Goal: Information Seeking & Learning: Learn about a topic

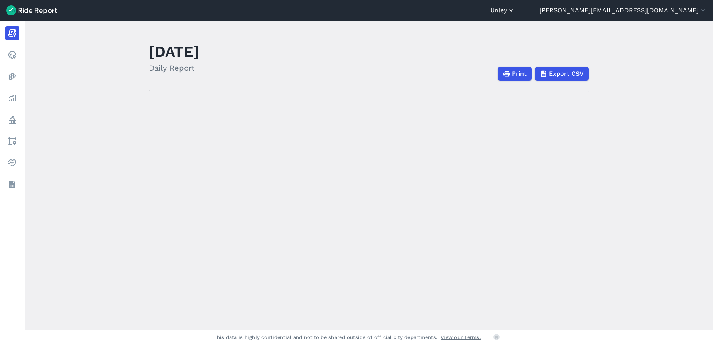
click at [515, 13] on icon "button" at bounding box center [511, 11] width 8 height 8
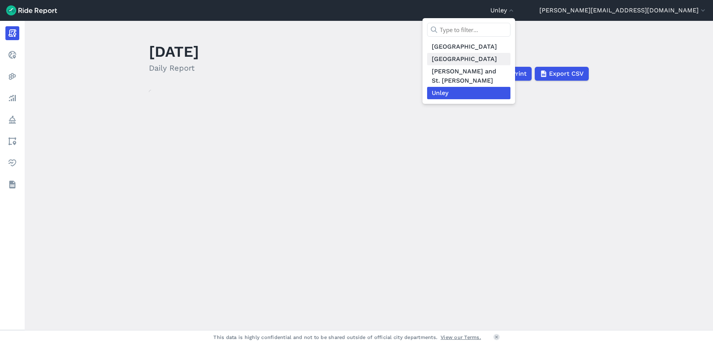
click at [510, 55] on link "[GEOGRAPHIC_DATA]" at bounding box center [468, 59] width 83 height 12
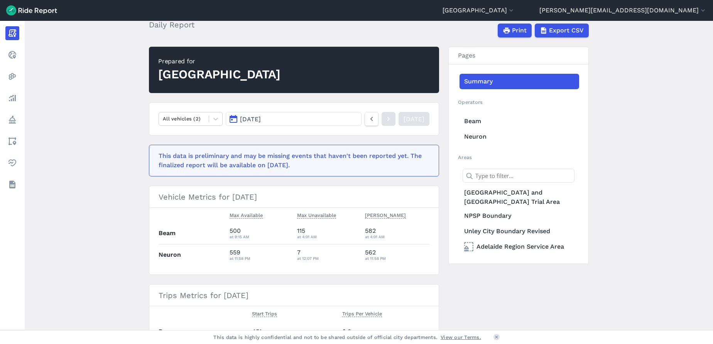
scroll to position [58, 0]
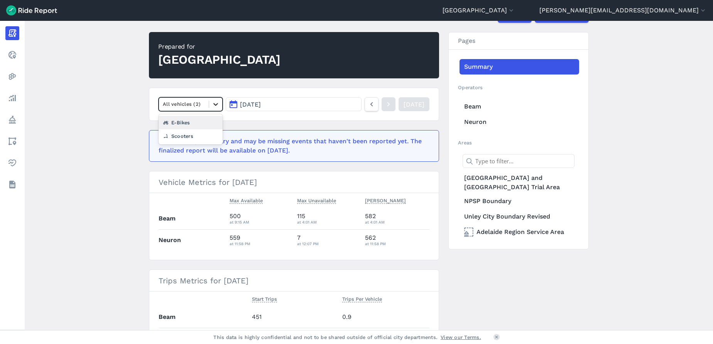
click at [215, 106] on icon at bounding box center [216, 104] width 8 height 8
click at [197, 133] on div "Scooters" at bounding box center [191, 136] width 64 height 14
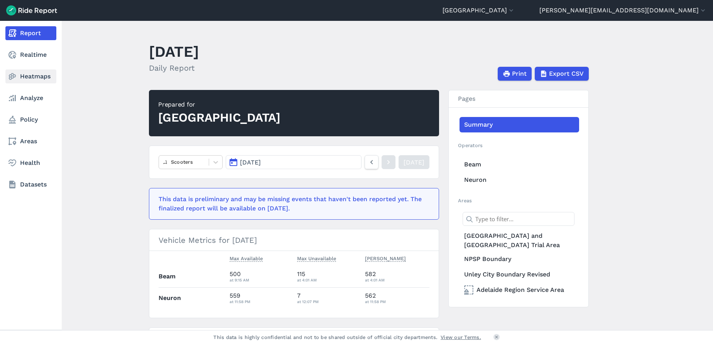
click at [34, 77] on link "Heatmaps" at bounding box center [30, 76] width 51 height 14
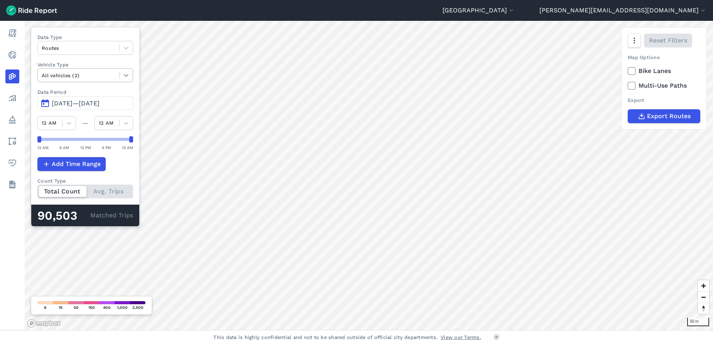
click at [127, 74] on icon at bounding box center [126, 75] width 8 height 8
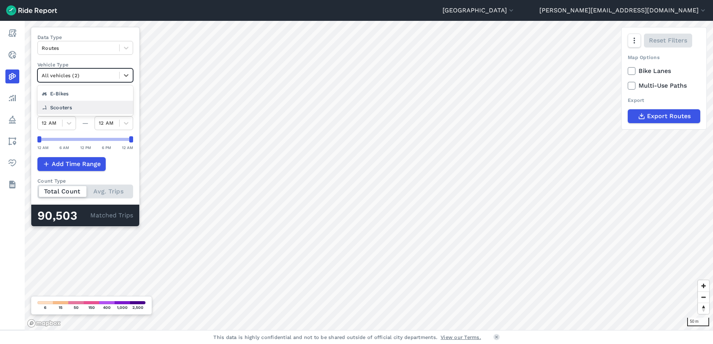
click at [98, 106] on div "Scooters" at bounding box center [85, 108] width 96 height 14
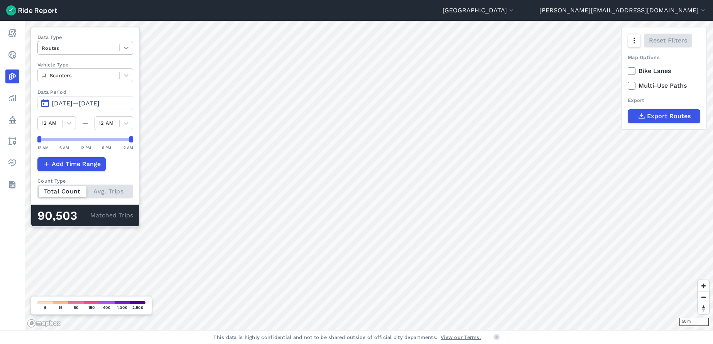
click at [125, 47] on icon at bounding box center [126, 48] width 8 height 8
click at [95, 92] on div "Curb Events" at bounding box center [85, 94] width 96 height 14
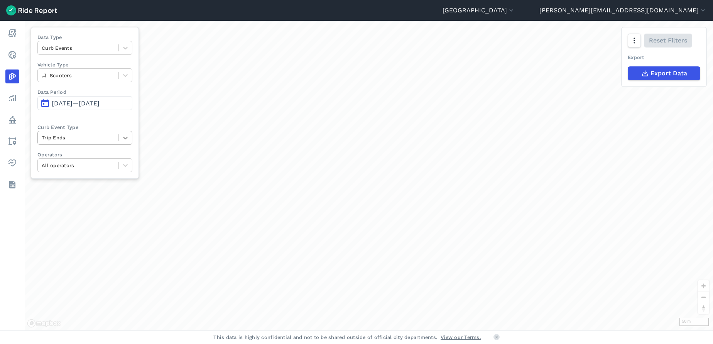
click at [127, 140] on icon at bounding box center [126, 138] width 8 height 8
click at [98, 169] on div "Deployments" at bounding box center [84, 170] width 95 height 14
click at [129, 47] on div at bounding box center [125, 47] width 13 height 13
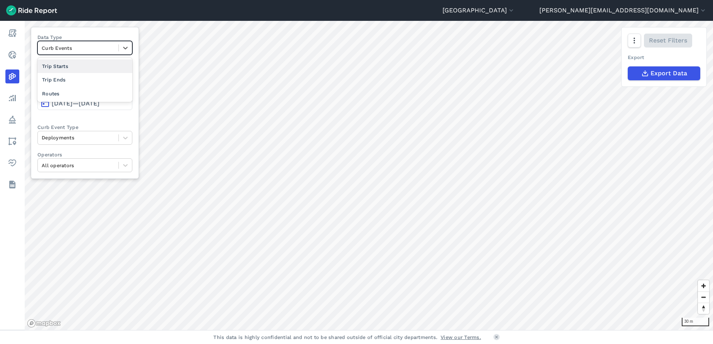
click at [108, 66] on div "Trip Starts" at bounding box center [84, 66] width 95 height 14
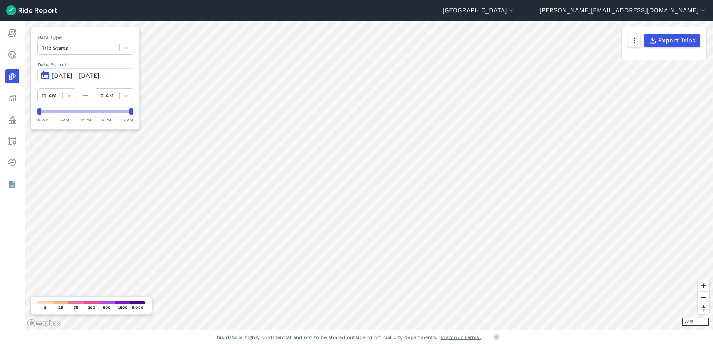
click at [100, 77] on span "[DATE]—[DATE]" at bounding box center [76, 75] width 48 height 7
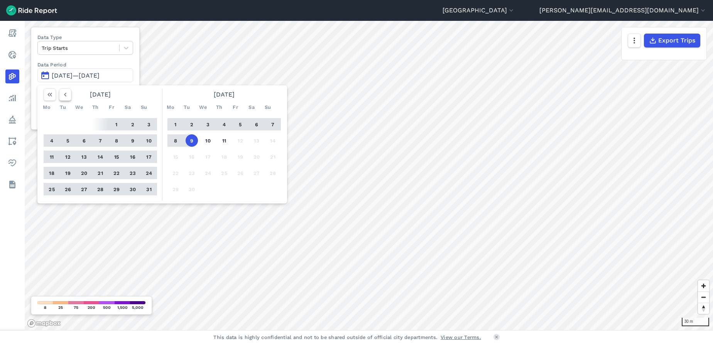
click at [64, 95] on use "button" at bounding box center [65, 95] width 2 height 4
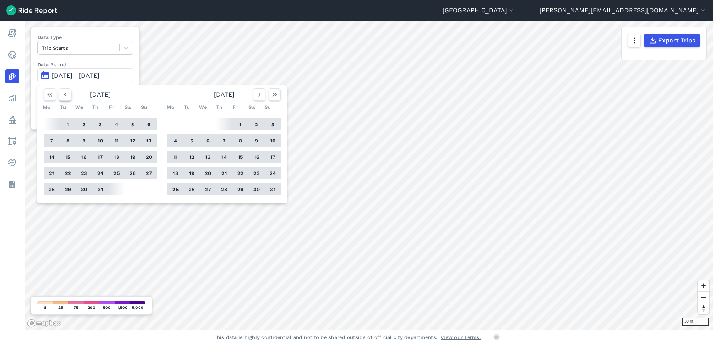
click at [64, 95] on use "button" at bounding box center [65, 95] width 2 height 4
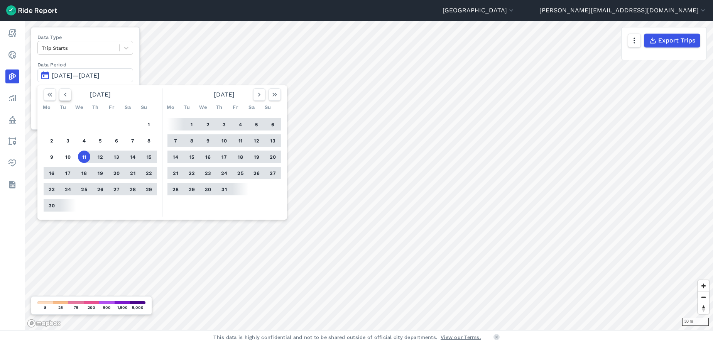
click at [64, 95] on use "button" at bounding box center [65, 95] width 2 height 4
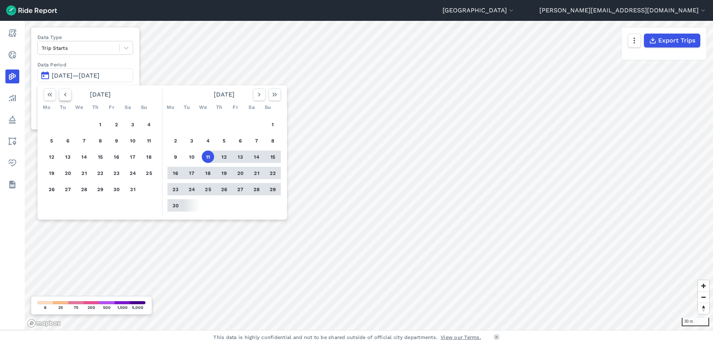
click at [64, 95] on use "button" at bounding box center [65, 95] width 2 height 4
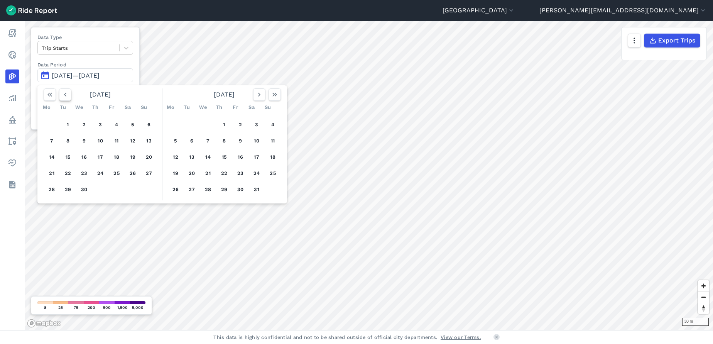
click at [64, 95] on use "button" at bounding box center [65, 95] width 2 height 4
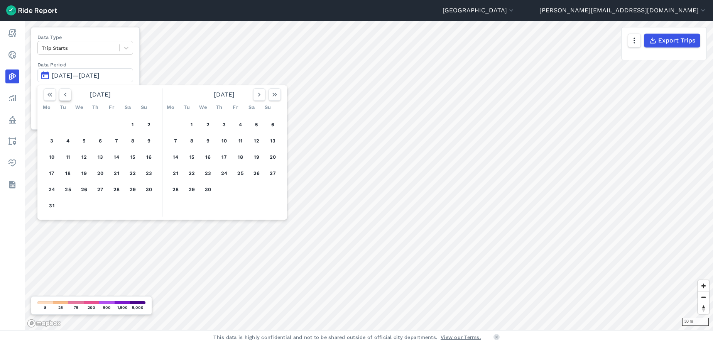
click at [64, 95] on use "button" at bounding box center [65, 95] width 2 height 4
click at [256, 125] on button "1" at bounding box center [256, 124] width 12 height 12
click at [239, 136] on button "7" at bounding box center [240, 140] width 12 height 12
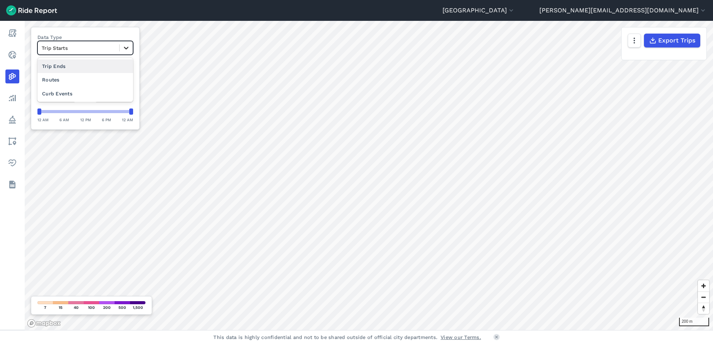
click at [129, 51] on icon at bounding box center [126, 48] width 8 height 8
click at [100, 94] on div "Curb Events" at bounding box center [85, 94] width 96 height 14
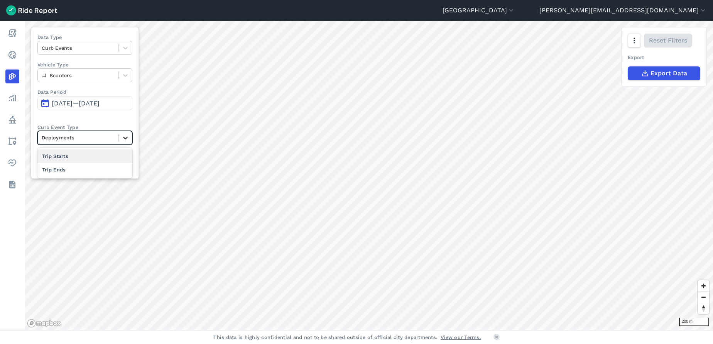
click at [125, 135] on icon at bounding box center [126, 138] width 8 height 8
click at [101, 157] on div "Trip Starts" at bounding box center [84, 156] width 95 height 14
click at [633, 40] on icon "button" at bounding box center [634, 41] width 8 height 8
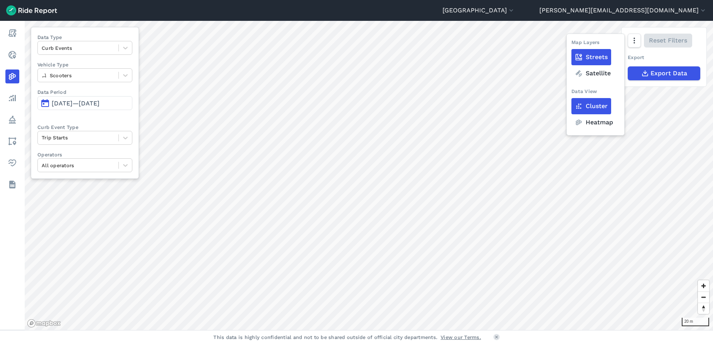
click at [600, 73] on label "Satellite" at bounding box center [592, 73] width 43 height 16
click at [571, 44] on input "Satellite" at bounding box center [571, 41] width 0 height 5
click at [600, 59] on label "Streets" at bounding box center [591, 57] width 40 height 16
click at [571, 44] on input "Streets" at bounding box center [571, 41] width 0 height 5
click at [100, 100] on span "[DATE]—[DATE]" at bounding box center [76, 103] width 48 height 7
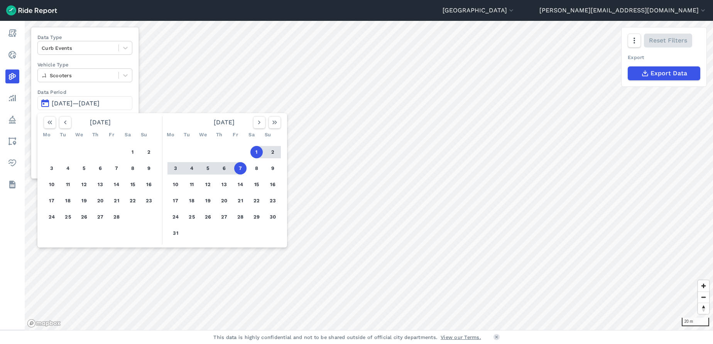
click at [258, 152] on button "1" at bounding box center [256, 152] width 12 height 12
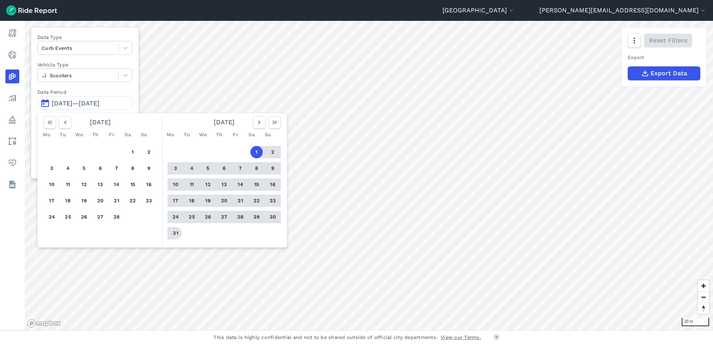
click at [176, 233] on button "31" at bounding box center [175, 233] width 12 height 12
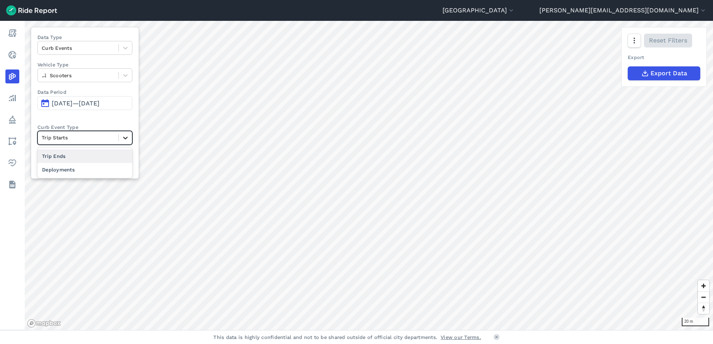
click at [127, 137] on icon at bounding box center [126, 138] width 8 height 8
click at [87, 155] on div "Trip Ends" at bounding box center [84, 156] width 95 height 14
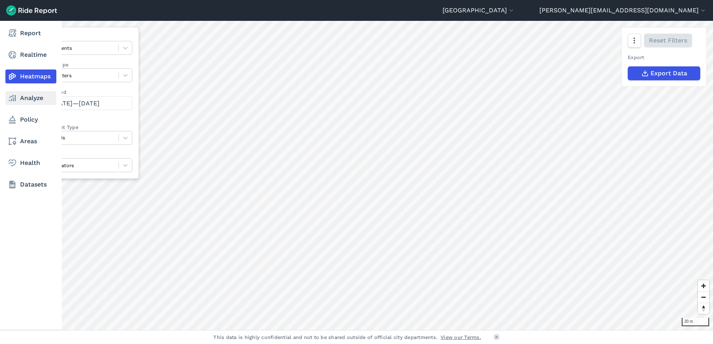
click at [12, 96] on use at bounding box center [12, 98] width 7 height 6
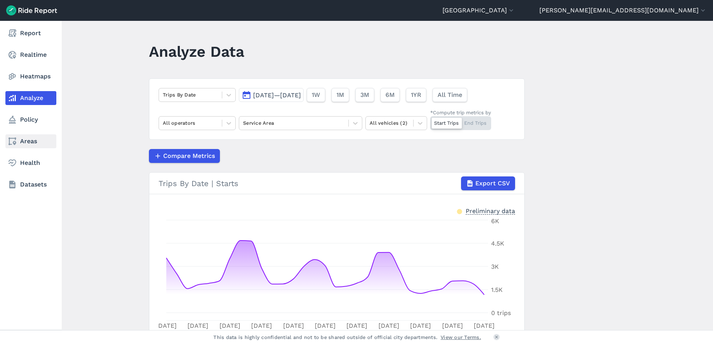
click at [44, 139] on link "Areas" at bounding box center [30, 141] width 51 height 14
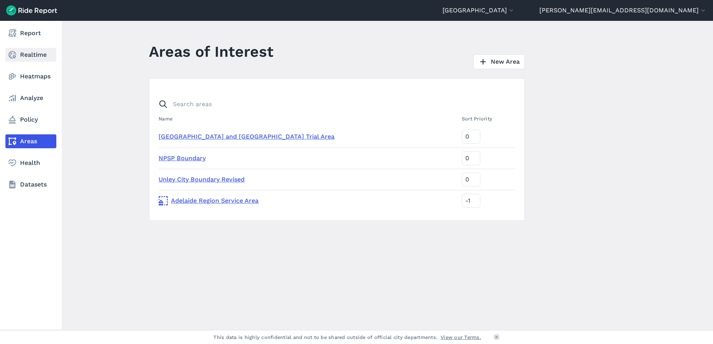
click at [31, 54] on link "Realtime" at bounding box center [30, 55] width 51 height 14
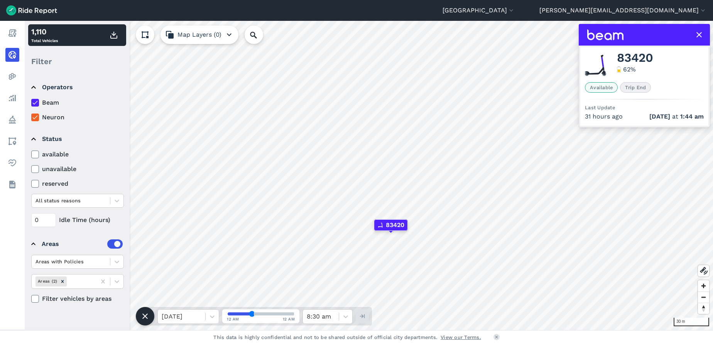
click at [698, 33] on icon at bounding box center [698, 34] width 9 height 9
click at [697, 33] on use at bounding box center [698, 34] width 5 height 5
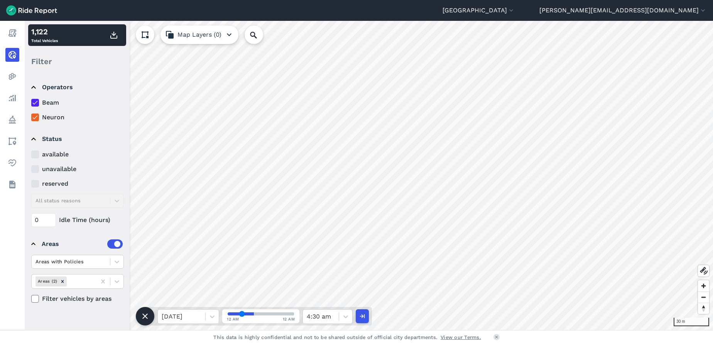
drag, startPoint x: 250, startPoint y: 313, endPoint x: 242, endPoint y: 313, distance: 7.7
click at [242, 313] on input "range" at bounding box center [261, 313] width 66 height 3
click at [211, 313] on icon at bounding box center [212, 316] width 8 height 8
click at [199, 267] on div "[DATE]" at bounding box center [188, 265] width 62 height 15
drag, startPoint x: 240, startPoint y: 314, endPoint x: 252, endPoint y: 315, distance: 12.0
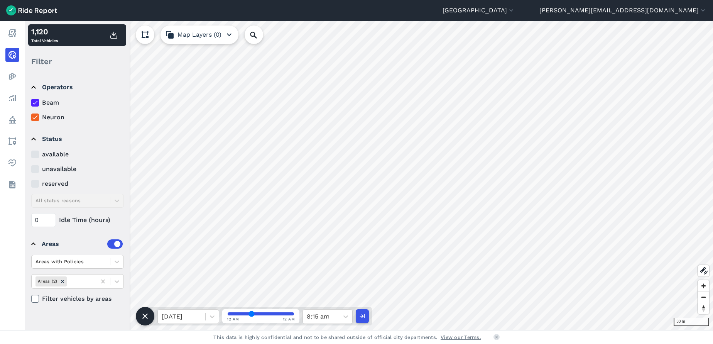
click at [252, 315] on input "range" at bounding box center [261, 313] width 66 height 3
click at [362, 316] on use "button" at bounding box center [362, 316] width 5 height 4
drag, startPoint x: 251, startPoint y: 314, endPoint x: 270, endPoint y: 314, distance: 18.9
click at [270, 314] on input "range" at bounding box center [261, 313] width 66 height 3
drag, startPoint x: 252, startPoint y: 314, endPoint x: 268, endPoint y: 315, distance: 16.2
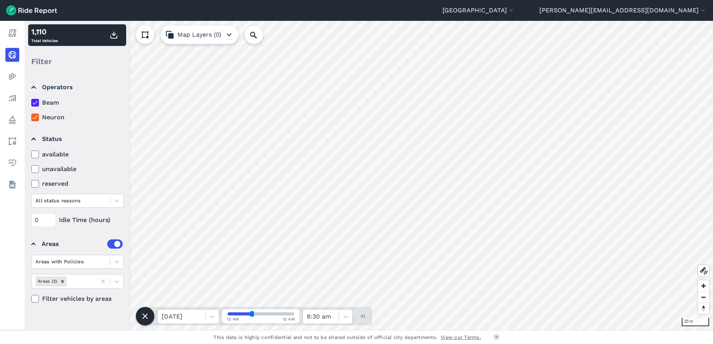
click at [268, 315] on input "range" at bounding box center [261, 313] width 66 height 3
click at [269, 314] on span at bounding box center [261, 313] width 68 height 5
click at [348, 314] on icon at bounding box center [346, 316] width 8 height 8
drag, startPoint x: 251, startPoint y: 312, endPoint x: 285, endPoint y: 319, distance: 34.5
click at [285, 315] on input "range" at bounding box center [261, 313] width 66 height 3
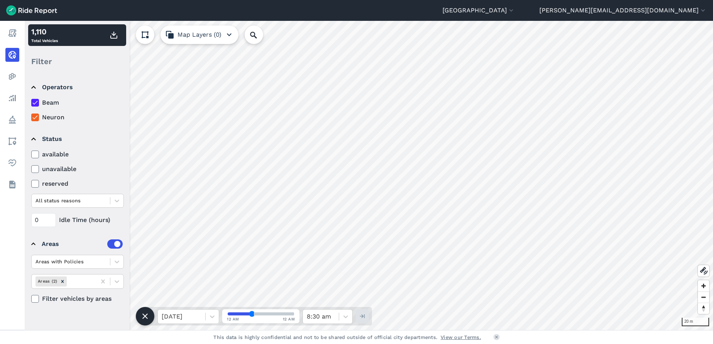
click at [287, 314] on span at bounding box center [261, 313] width 68 height 5
click at [216, 314] on icon at bounding box center [212, 316] width 8 height 8
click at [206, 284] on div "[DATE]" at bounding box center [188, 281] width 62 height 15
click at [362, 314] on icon "button" at bounding box center [362, 316] width 8 height 8
click at [348, 316] on icon at bounding box center [346, 316] width 8 height 8
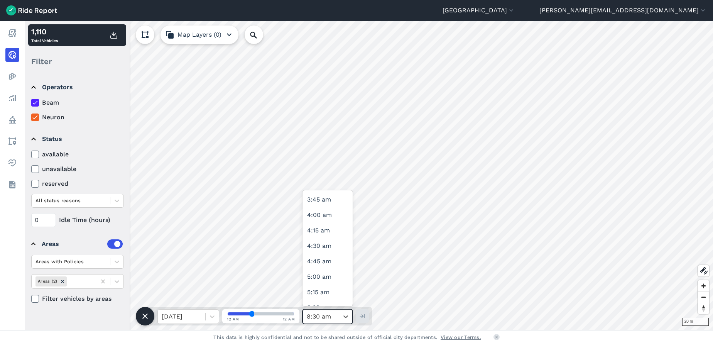
scroll to position [427, 0]
click at [332, 295] on div "Live" at bounding box center [327, 296] width 50 height 15
click at [348, 314] on icon at bounding box center [346, 316] width 8 height 8
click at [336, 297] on div "Live" at bounding box center [327, 296] width 50 height 15
click at [345, 317] on icon at bounding box center [345, 316] width 5 height 3
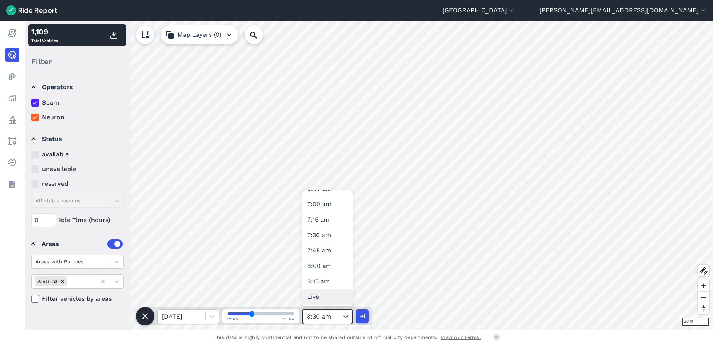
click at [319, 295] on div "Live" at bounding box center [327, 296] width 50 height 15
click at [359, 314] on icon "button" at bounding box center [362, 316] width 8 height 8
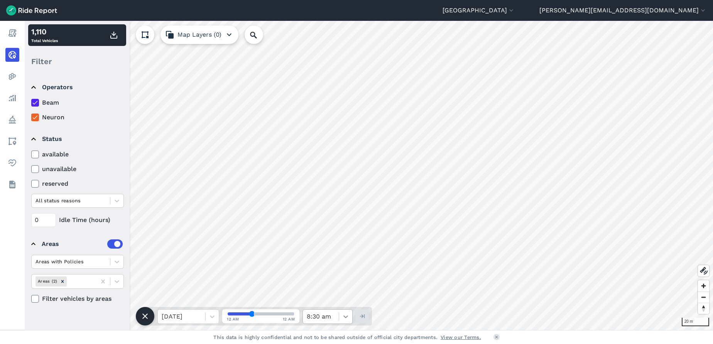
click at [341, 315] on div at bounding box center [345, 316] width 13 height 13
click at [217, 315] on div at bounding box center [212, 316] width 13 height 13
click at [196, 292] on div "[DATE]" at bounding box center [188, 296] width 62 height 15
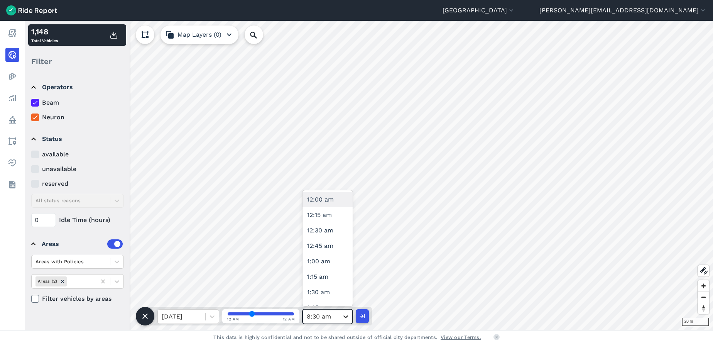
click at [346, 314] on icon at bounding box center [346, 316] width 8 height 8
click at [332, 208] on div "2:30 pm" at bounding box center [327, 210] width 50 height 15
click at [346, 315] on icon at bounding box center [346, 316] width 8 height 8
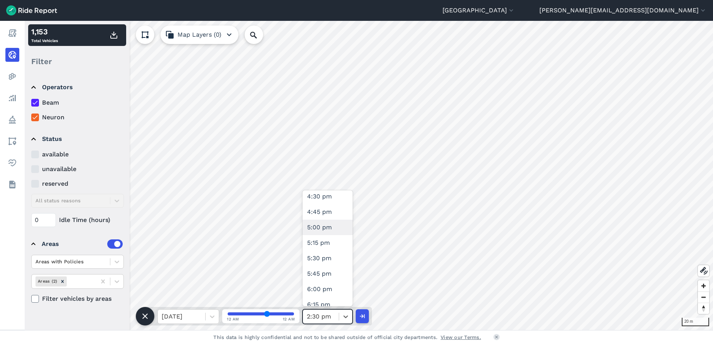
click at [326, 228] on div "5:00 pm" at bounding box center [327, 227] width 50 height 15
click at [348, 315] on icon at bounding box center [346, 316] width 8 height 8
click at [318, 207] on div "8:30 pm" at bounding box center [327, 211] width 50 height 15
click at [346, 316] on icon at bounding box center [346, 316] width 8 height 8
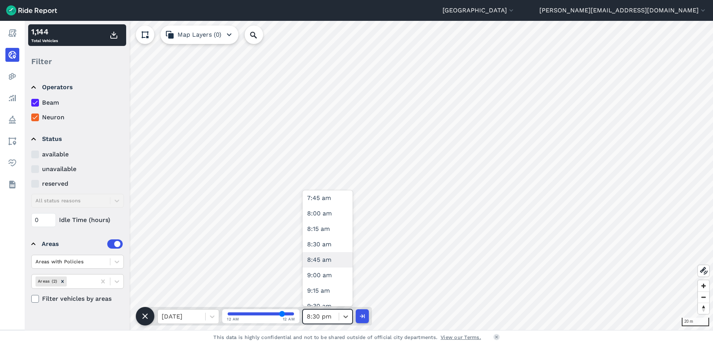
scroll to position [463, 0]
click at [329, 261] on div "8:30 am" at bounding box center [327, 260] width 50 height 15
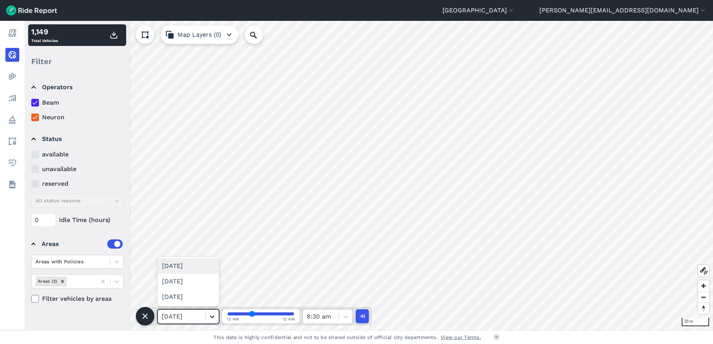
click at [213, 319] on icon at bounding box center [212, 316] width 8 height 8
click at [197, 299] on div "[DATE]" at bounding box center [188, 296] width 62 height 15
click at [362, 315] on use "button" at bounding box center [362, 316] width 5 height 4
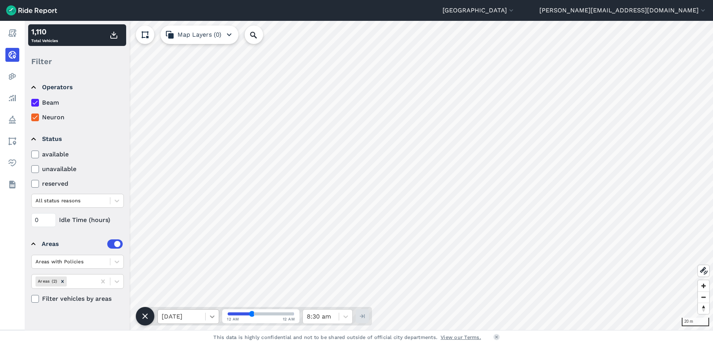
click at [214, 315] on icon at bounding box center [212, 316] width 8 height 8
click at [208, 282] on div "[DATE]" at bounding box center [188, 281] width 62 height 15
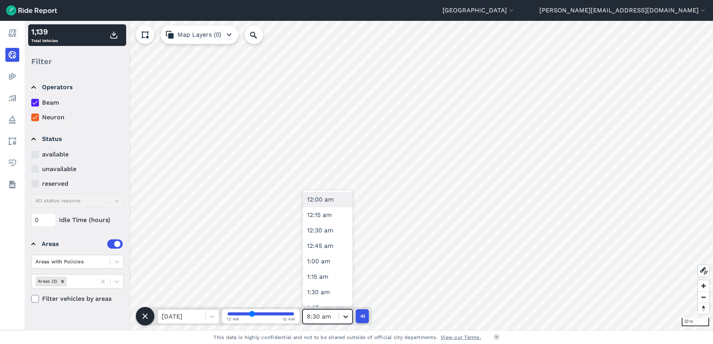
click at [346, 317] on icon at bounding box center [346, 316] width 8 height 8
click at [332, 233] on div "12:00 pm" at bounding box center [327, 230] width 50 height 15
click at [344, 314] on icon at bounding box center [346, 316] width 8 height 8
click at [327, 228] on div "12:30 am" at bounding box center [327, 230] width 50 height 15
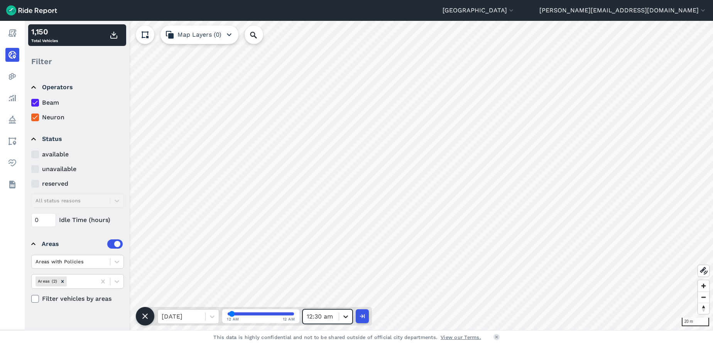
click at [348, 315] on icon at bounding box center [346, 316] width 8 height 8
click at [337, 199] on div "12:00 am" at bounding box center [327, 199] width 50 height 15
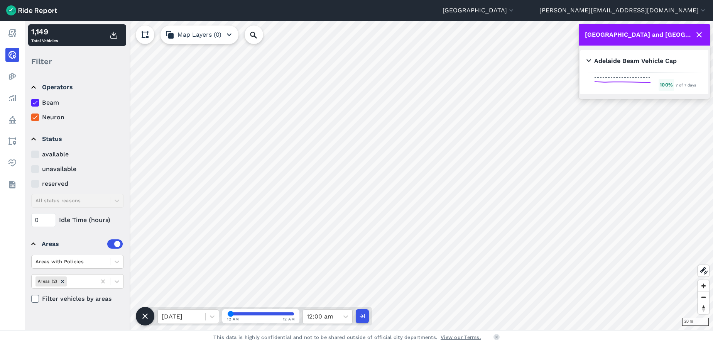
click at [700, 31] on icon at bounding box center [698, 34] width 9 height 9
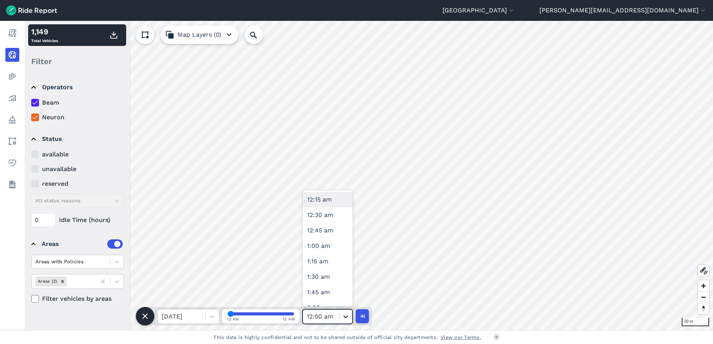
click at [343, 318] on icon at bounding box center [346, 316] width 8 height 8
click at [326, 242] on div "12:00 pm" at bounding box center [327, 244] width 50 height 15
click at [348, 316] on icon at bounding box center [345, 316] width 5 height 3
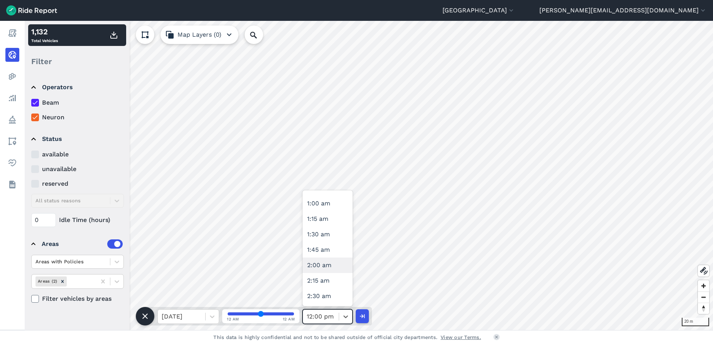
click at [329, 266] on div "2:00 am" at bounding box center [327, 264] width 50 height 15
click at [343, 314] on icon at bounding box center [346, 316] width 8 height 8
click at [332, 202] on div "4:15 pm" at bounding box center [327, 203] width 50 height 15
click at [346, 312] on icon at bounding box center [346, 316] width 8 height 8
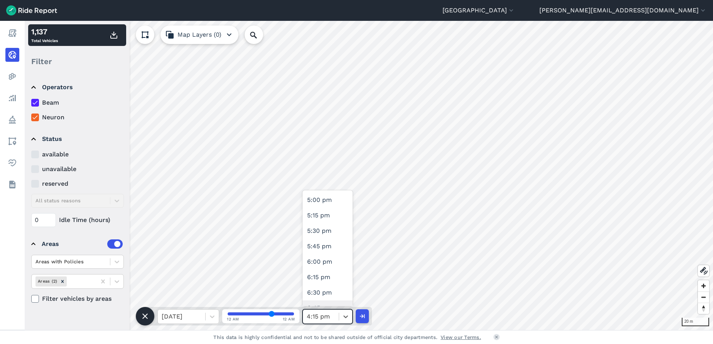
scroll to position [948, 0]
click at [328, 238] on div "4:00 pm" at bounding box center [327, 238] width 50 height 15
click at [348, 315] on icon at bounding box center [346, 316] width 8 height 8
click at [336, 231] on div "5:00 pm" at bounding box center [327, 229] width 50 height 15
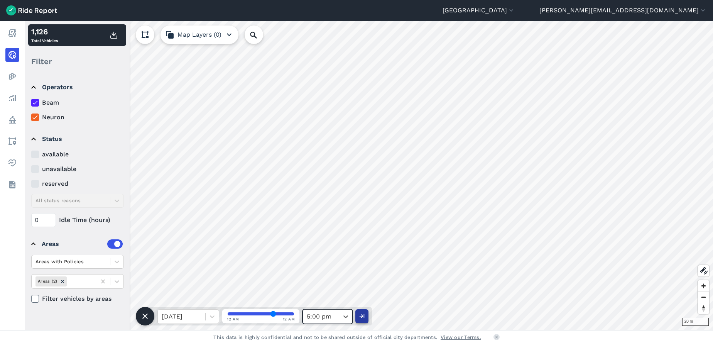
click at [365, 316] on icon "button" at bounding box center [362, 316] width 8 height 8
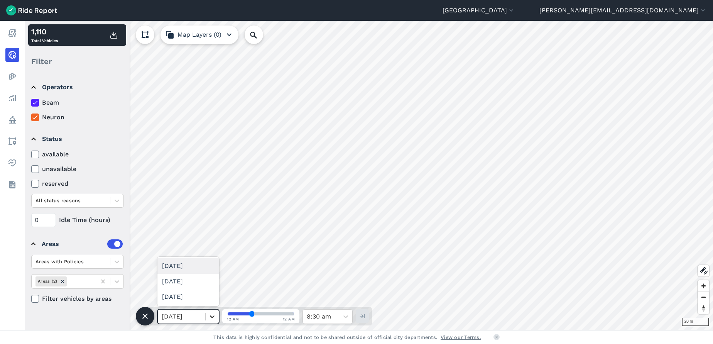
click at [214, 314] on icon at bounding box center [212, 316] width 8 height 8
click at [197, 280] on div "[DATE]" at bounding box center [188, 281] width 62 height 15
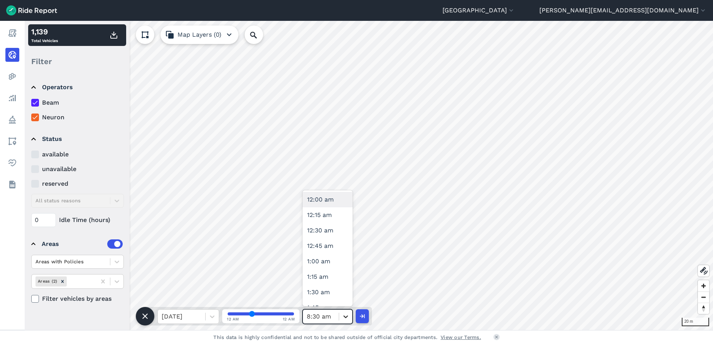
click at [346, 318] on icon at bounding box center [346, 316] width 8 height 8
click at [331, 197] on div "5:00 pm" at bounding box center [327, 191] width 50 height 15
click at [347, 317] on icon at bounding box center [345, 316] width 5 height 3
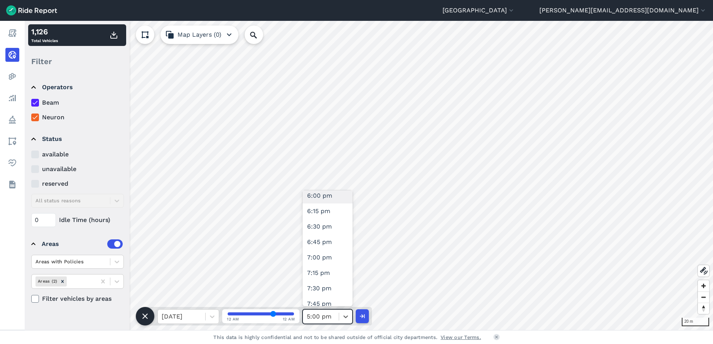
click at [332, 197] on div "6:00 pm" at bounding box center [327, 195] width 50 height 15
click at [346, 314] on icon at bounding box center [346, 316] width 8 height 8
click at [335, 233] on div "7:00 pm" at bounding box center [327, 233] width 50 height 15
click at [348, 315] on icon at bounding box center [346, 316] width 8 height 8
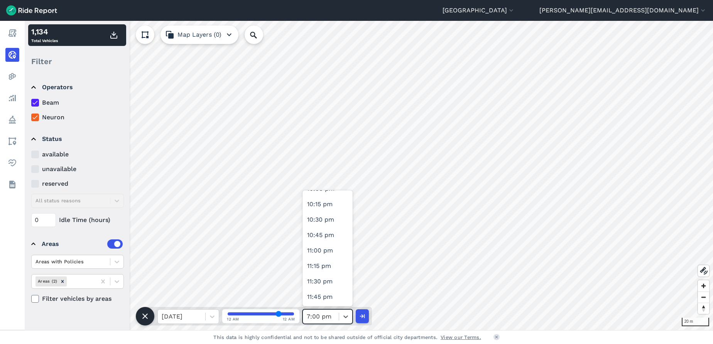
scroll to position [1162, 0]
click at [330, 256] on div "8:00 pm" at bounding box center [327, 255] width 50 height 15
type input "80"
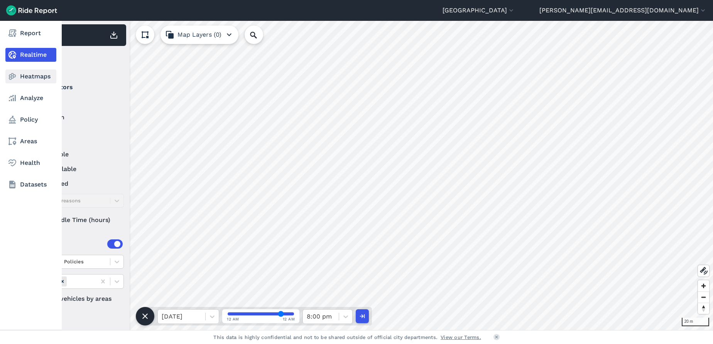
click at [39, 76] on link "Heatmaps" at bounding box center [30, 76] width 51 height 14
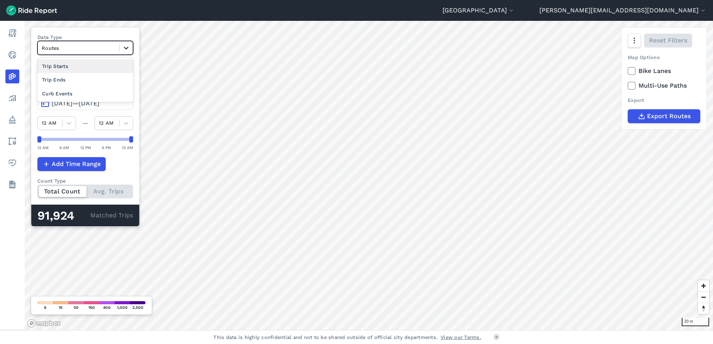
click at [125, 47] on icon at bounding box center [126, 48] width 8 height 8
click at [89, 80] on div "Trip Ends" at bounding box center [85, 80] width 96 height 14
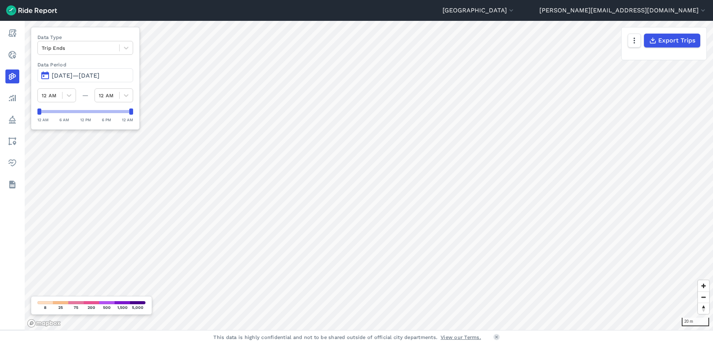
click at [128, 74] on button "[DATE]—[DATE]" at bounding box center [85, 75] width 96 height 14
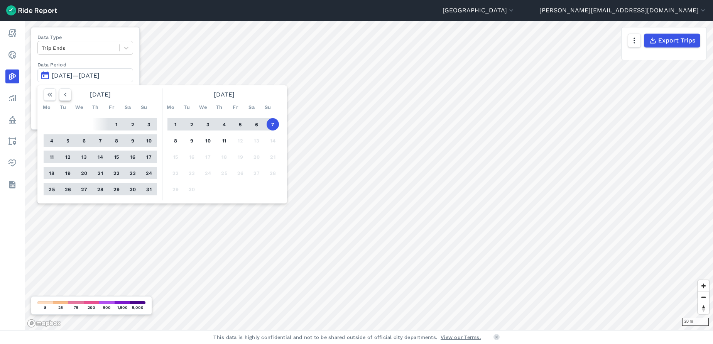
click at [67, 95] on icon "button" at bounding box center [65, 95] width 8 height 8
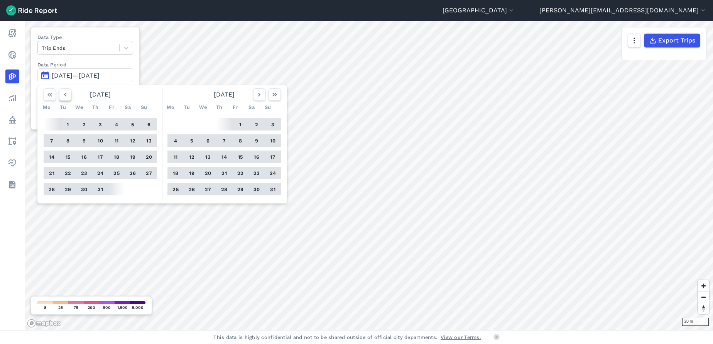
click at [67, 95] on icon "button" at bounding box center [65, 95] width 8 height 8
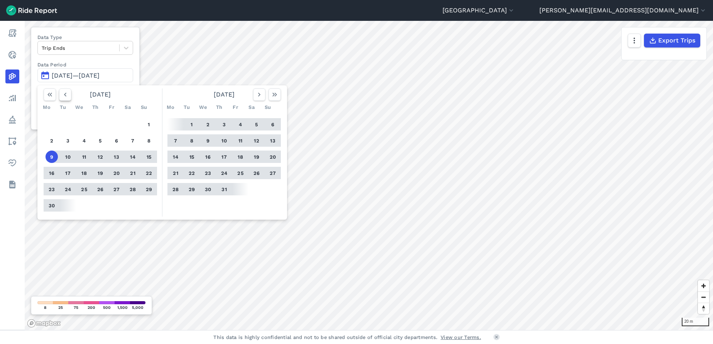
click at [67, 95] on icon "button" at bounding box center [65, 95] width 8 height 8
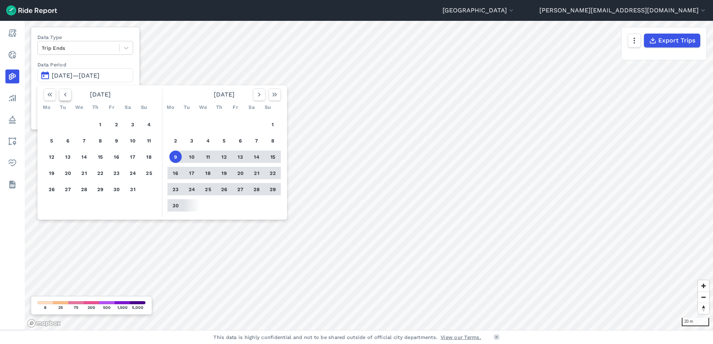
click at [67, 95] on icon "button" at bounding box center [65, 95] width 8 height 8
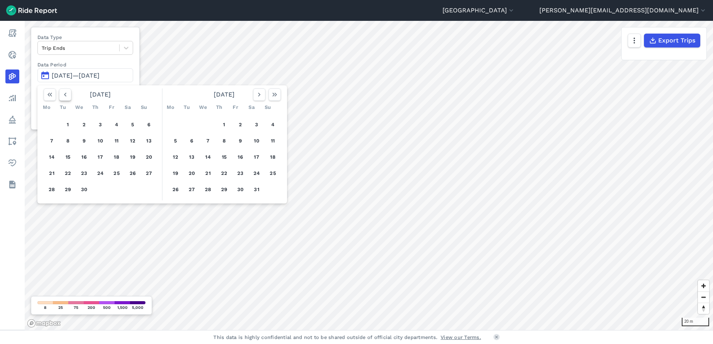
click at [67, 95] on icon "button" at bounding box center [65, 95] width 8 height 8
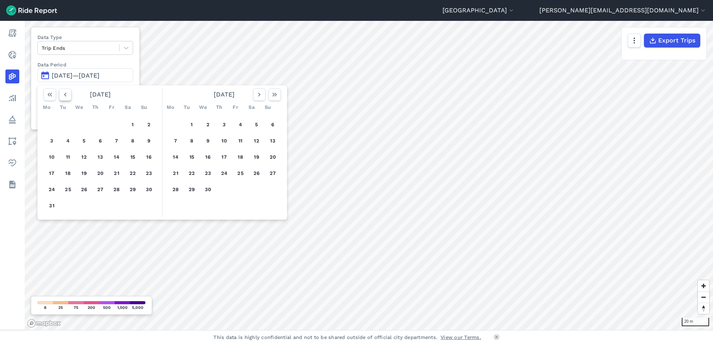
click at [68, 95] on icon "button" at bounding box center [65, 95] width 8 height 8
click at [119, 138] on button "7" at bounding box center [116, 140] width 12 height 12
click at [131, 139] on button "8" at bounding box center [133, 140] width 12 height 12
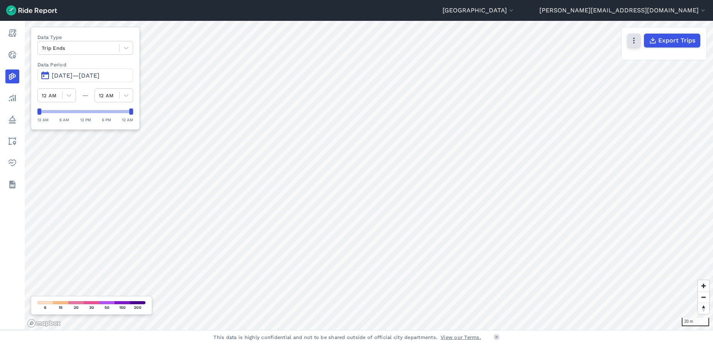
click at [634, 43] on use "button" at bounding box center [633, 41] width 1 height 6
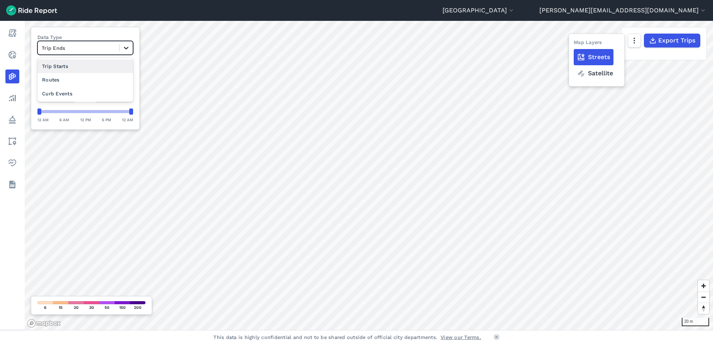
click at [127, 48] on icon at bounding box center [126, 48] width 5 height 3
click at [103, 96] on div "Curb Events" at bounding box center [85, 94] width 96 height 14
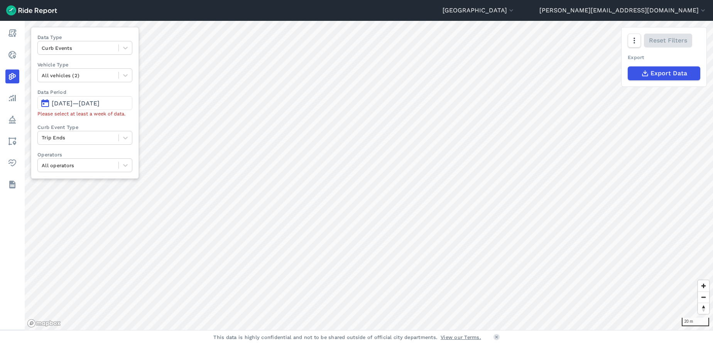
click at [100, 101] on span "[DATE]—[DATE]" at bounding box center [76, 103] width 48 height 7
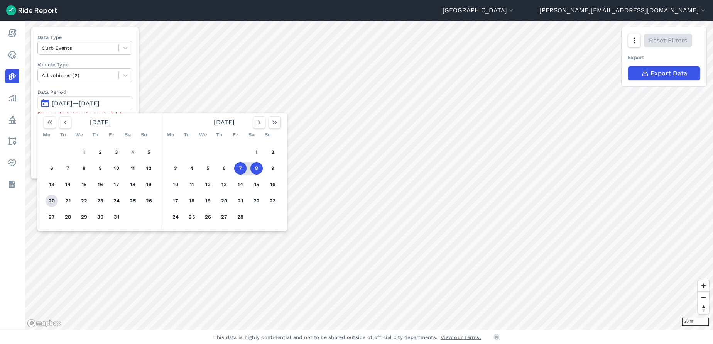
click at [49, 196] on button "20" at bounding box center [52, 200] width 12 height 12
click at [54, 198] on button "20" at bounding box center [52, 200] width 12 height 12
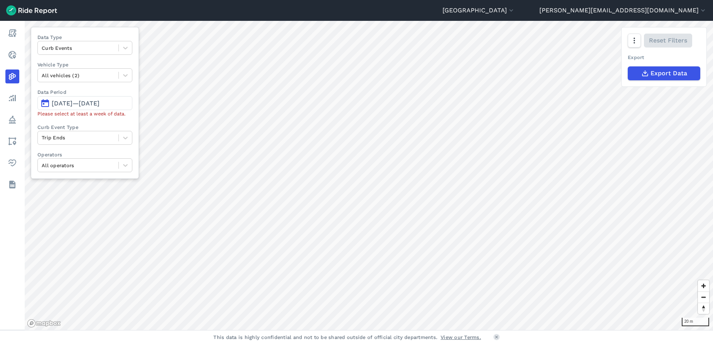
click at [100, 105] on span "[DATE]—[DATE]" at bounding box center [76, 103] width 48 height 7
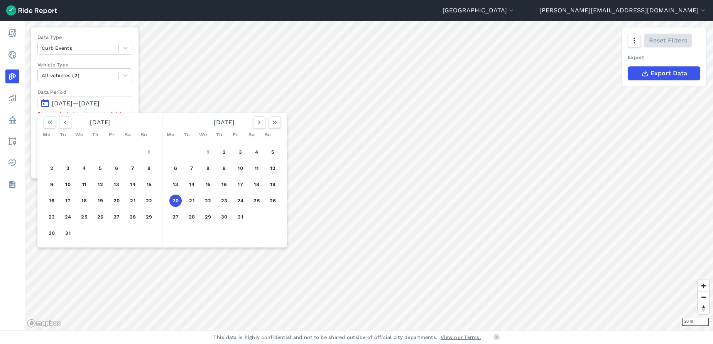
click at [251, 122] on div "[DATE]" at bounding box center [224, 122] width 120 height 12
click at [256, 122] on icon "button" at bounding box center [259, 122] width 8 height 8
click at [179, 184] on button "10" at bounding box center [175, 184] width 12 height 12
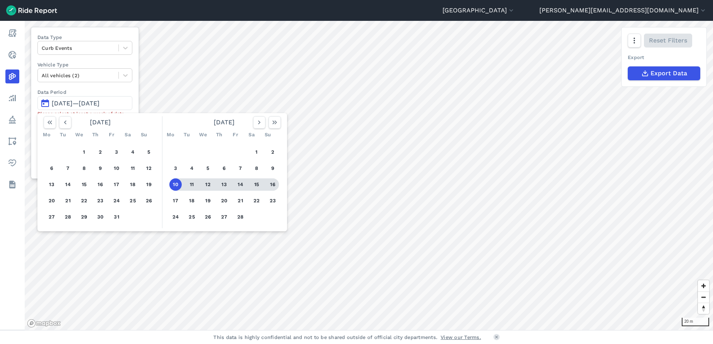
click at [273, 184] on button "16" at bounding box center [273, 184] width 12 height 12
